Goal: Navigation & Orientation: Find specific page/section

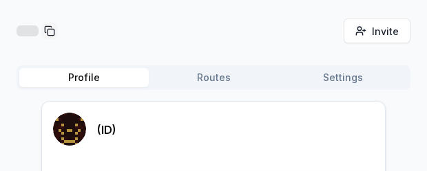
scroll to position [72, 0]
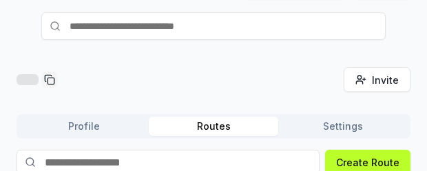
scroll to position [0, 0]
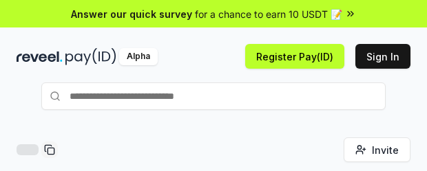
click at [354, 62] on div "Register Pay(ID) Sign In" at bounding box center [311, 56] width 197 height 25
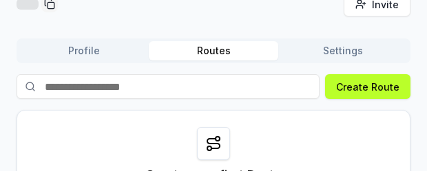
scroll to position [206, 0]
